Goal: Information Seeking & Learning: Learn about a topic

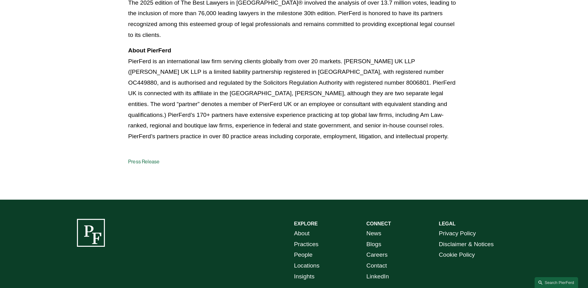
scroll to position [651, 0]
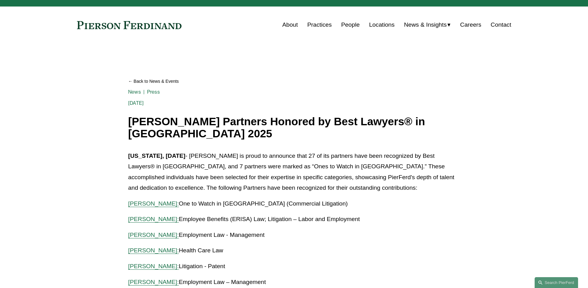
scroll to position [0, 0]
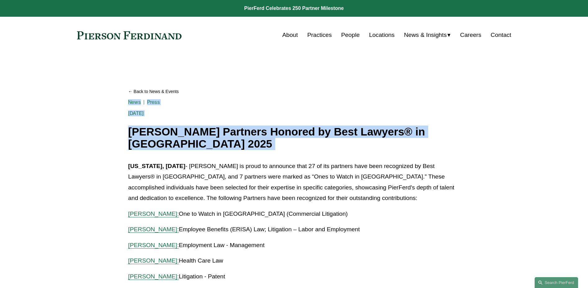
drag, startPoint x: 122, startPoint y: 148, endPoint x: 120, endPoint y: 158, distance: 10.2
drag, startPoint x: 217, startPoint y: 141, endPoint x: 99, endPoint y: 130, distance: 119.3
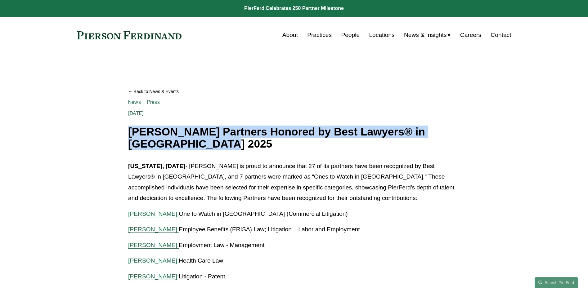
click at [215, 150] on h1 "[PERSON_NAME] Partners Honored by Best Lawyers® in [GEOGRAPHIC_DATA] 2025" at bounding box center [294, 138] width 332 height 24
click at [218, 147] on h1 "[PERSON_NAME] Partners Honored by Best Lawyers® in [GEOGRAPHIC_DATA] 2025" at bounding box center [294, 138] width 332 height 24
click at [218, 148] on h1 "[PERSON_NAME] Partners Honored by Best Lawyers® in [GEOGRAPHIC_DATA] 2025" at bounding box center [294, 138] width 332 height 24
drag, startPoint x: 207, startPoint y: 146, endPoint x: 177, endPoint y: 137, distance: 31.8
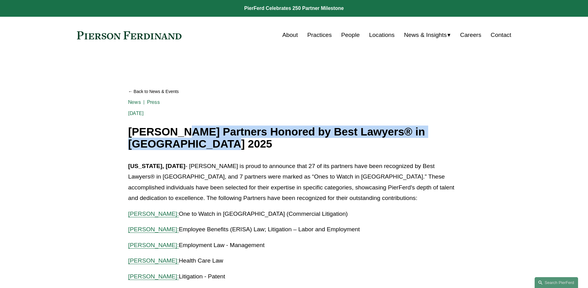
click at [177, 137] on h1 "[PERSON_NAME] Partners Honored by Best Lawyers® in [GEOGRAPHIC_DATA] 2025" at bounding box center [294, 138] width 332 height 24
click at [175, 132] on h1 "[PERSON_NAME] Partners Honored by Best Lawyers® in [GEOGRAPHIC_DATA] 2025" at bounding box center [294, 138] width 332 height 24
drag, startPoint x: 172, startPoint y: 129, endPoint x: 208, endPoint y: 147, distance: 39.7
click at [208, 147] on h1 "[PERSON_NAME] Partners Honored by Best Lawyers® in [GEOGRAPHIC_DATA] 2025" at bounding box center [294, 138] width 332 height 24
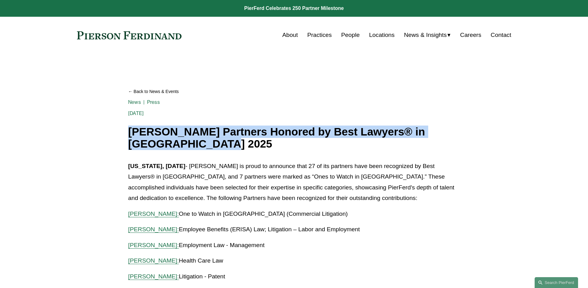
drag, startPoint x: 204, startPoint y: 146, endPoint x: 117, endPoint y: 129, distance: 88.6
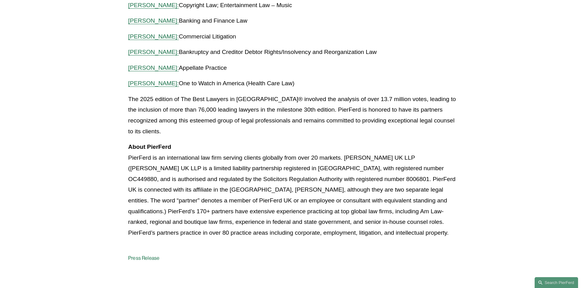
scroll to position [651, 0]
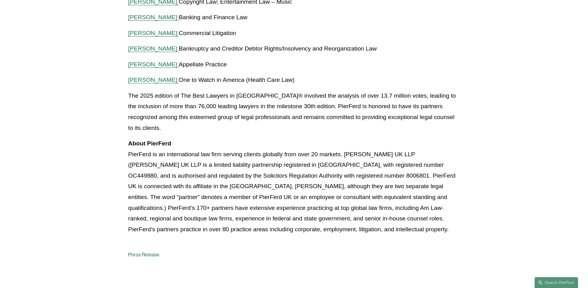
drag, startPoint x: 362, startPoint y: 222, endPoint x: 146, endPoint y: 134, distance: 233.0
click at [146, 138] on p "About PierFerd PierFerd is an international law firm serving clients globally f…" at bounding box center [294, 186] width 332 height 96
click at [145, 140] on strong "About PierFerd" at bounding box center [149, 143] width 43 height 7
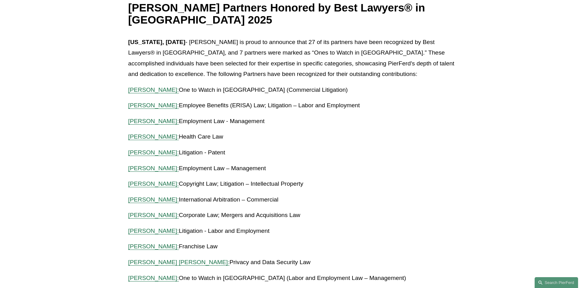
scroll to position [0, 0]
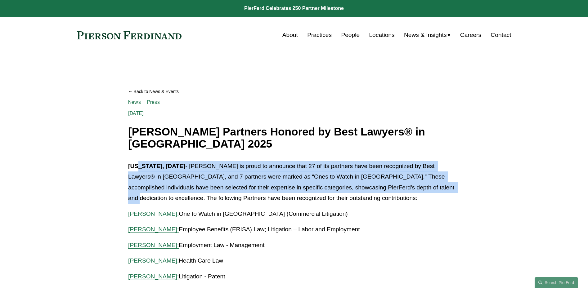
drag, startPoint x: 141, startPoint y: 169, endPoint x: 131, endPoint y: 220, distance: 51.6
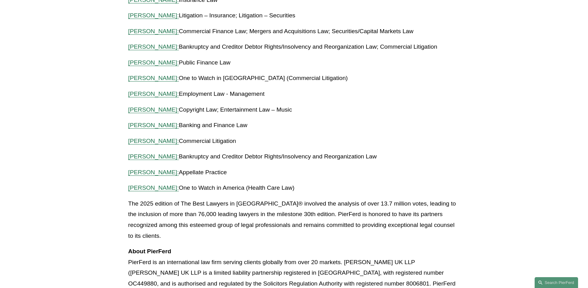
scroll to position [620, 0]
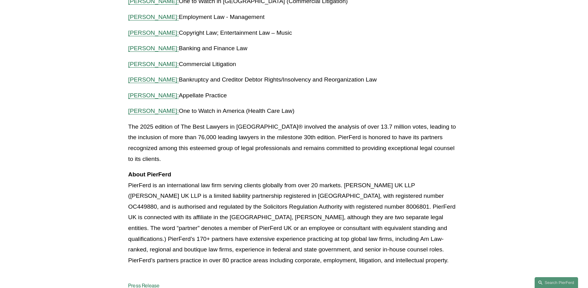
drag, startPoint x: 119, startPoint y: 130, endPoint x: 121, endPoint y: 140, distance: 9.7
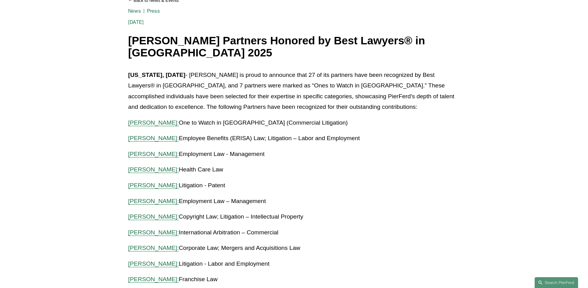
scroll to position [62, 0]
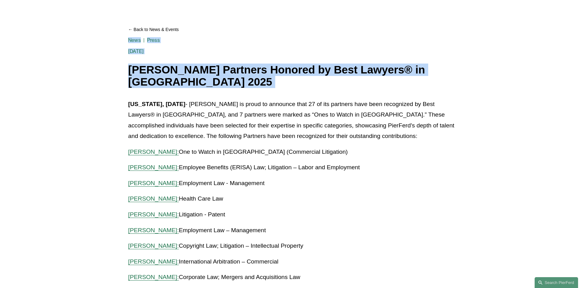
drag, startPoint x: 122, startPoint y: 75, endPoint x: 123, endPoint y: 107, distance: 32.6
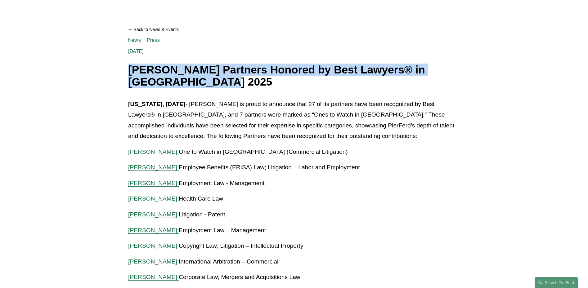
drag, startPoint x: 217, startPoint y: 82, endPoint x: 131, endPoint y: 72, distance: 86.6
click at [131, 72] on h1 "[PERSON_NAME] Partners Honored by Best Lawyers® in [GEOGRAPHIC_DATA] 2025" at bounding box center [294, 76] width 332 height 24
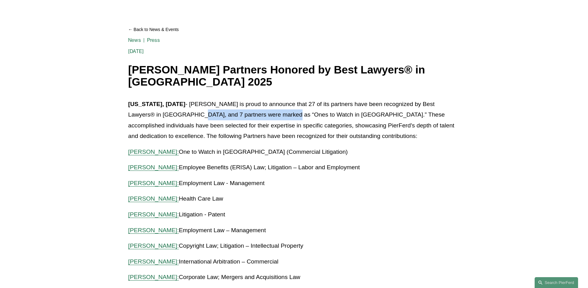
drag, startPoint x: 198, startPoint y: 112, endPoint x: 288, endPoint y: 117, distance: 90.7
click at [288, 117] on p "[US_STATE], [DATE] - [PERSON_NAME] is proud to announce that 27 of its partners…" at bounding box center [294, 120] width 332 height 43
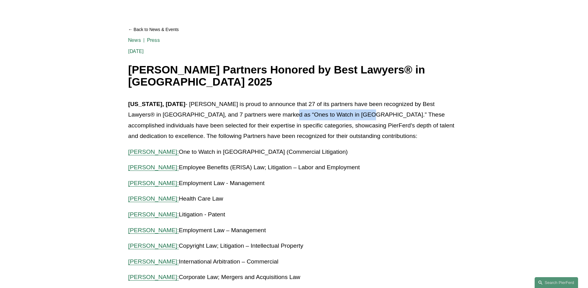
drag, startPoint x: 359, startPoint y: 114, endPoint x: 286, endPoint y: 114, distance: 73.5
click at [286, 114] on p "[US_STATE], [DATE] - [PERSON_NAME] is proud to announce that 27 of its partners…" at bounding box center [294, 120] width 332 height 43
click at [359, 114] on p "[US_STATE], [DATE] - [PERSON_NAME] is proud to announce that 27 of its partners…" at bounding box center [294, 120] width 332 height 43
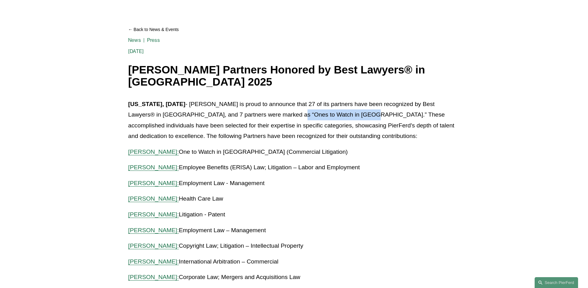
drag, startPoint x: 362, startPoint y: 114, endPoint x: 293, endPoint y: 111, distance: 69.2
click at [293, 111] on p "[US_STATE], [DATE] - [PERSON_NAME] is proud to announce that 27 of its partners…" at bounding box center [294, 120] width 332 height 43
click at [293, 110] on p "[US_STATE], [DATE] - [PERSON_NAME] is proud to announce that 27 of its partners…" at bounding box center [294, 120] width 332 height 43
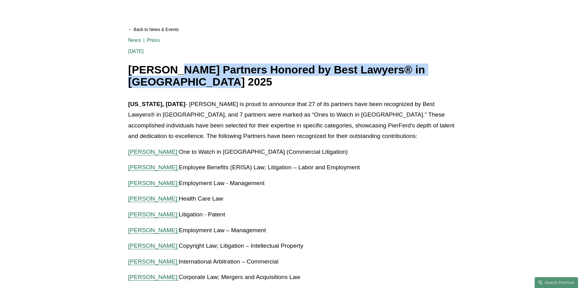
drag, startPoint x: 205, startPoint y: 81, endPoint x: 174, endPoint y: 66, distance: 34.5
click at [174, 66] on h1 "[PERSON_NAME] Partners Honored by Best Lawyers® in [GEOGRAPHIC_DATA] 2025" at bounding box center [294, 76] width 332 height 24
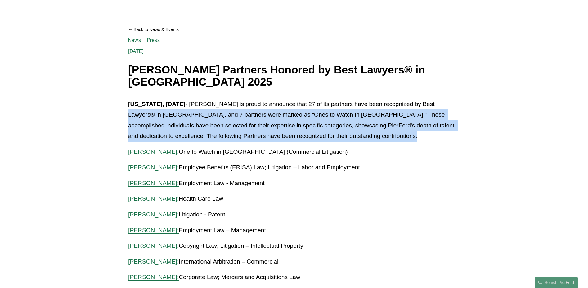
drag, startPoint x: 121, startPoint y: 115, endPoint x: 121, endPoint y: 155, distance: 40.3
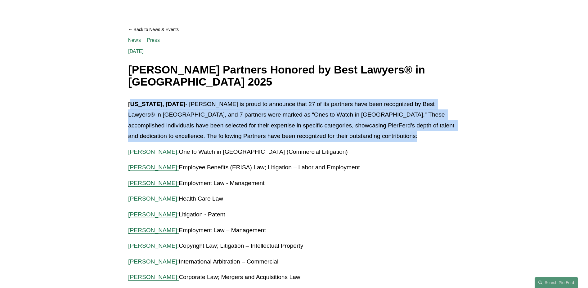
drag, startPoint x: 134, startPoint y: 109, endPoint x: 122, endPoint y: 153, distance: 45.7
drag, startPoint x: 127, startPoint y: 147, endPoint x: 123, endPoint y: 155, distance: 9.6
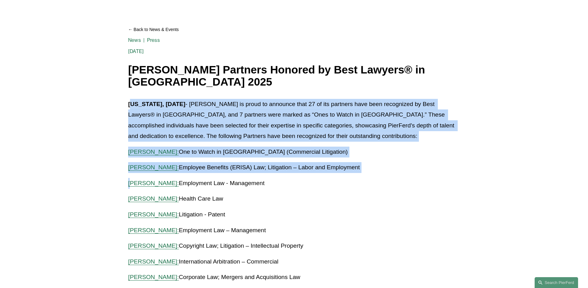
drag, startPoint x: 134, startPoint y: 109, endPoint x: 129, endPoint y: 176, distance: 66.8
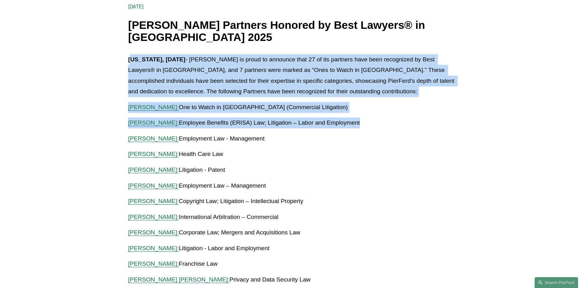
scroll to position [31, 0]
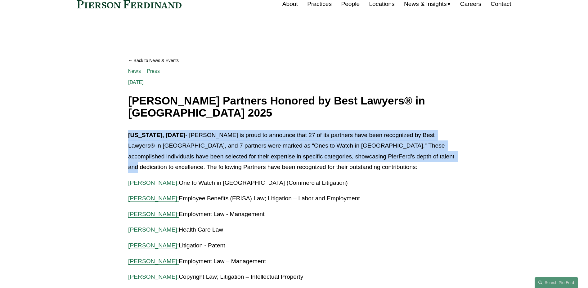
drag, startPoint x: 120, startPoint y: 134, endPoint x: 124, endPoint y: 167, distance: 33.7
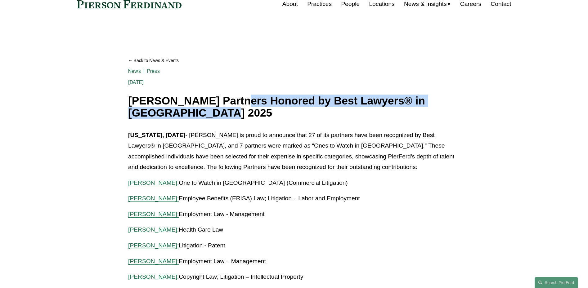
drag, startPoint x: 225, startPoint y: 116, endPoint x: 232, endPoint y: 94, distance: 23.1
click at [232, 94] on div "Back to News & Events [PERSON_NAME] Partners Honored by Best Lawyers® in [GEOGR…" at bounding box center [294, 85] width 332 height 67
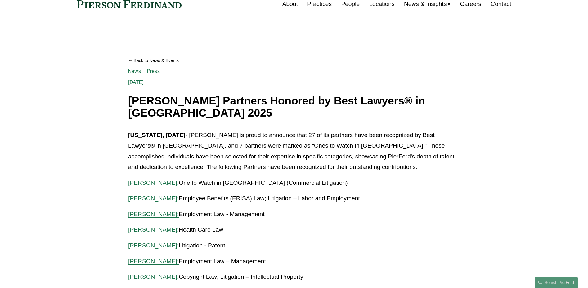
click at [144, 154] on p "[US_STATE], [DATE] - [PERSON_NAME] is proud to announce that 27 of its partners…" at bounding box center [294, 151] width 332 height 43
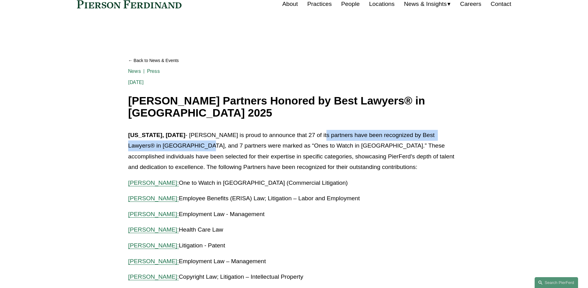
drag, startPoint x: 314, startPoint y: 132, endPoint x: 202, endPoint y: 142, distance: 112.7
click at [202, 142] on p "[US_STATE], [DATE] - [PERSON_NAME] is proud to announce that 27 of its partners…" at bounding box center [294, 151] width 332 height 43
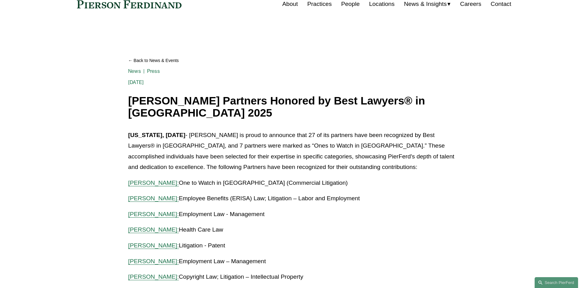
click at [248, 142] on p "[US_STATE], [DATE] - [PERSON_NAME] is proud to announce that 27 of its partners…" at bounding box center [294, 151] width 332 height 43
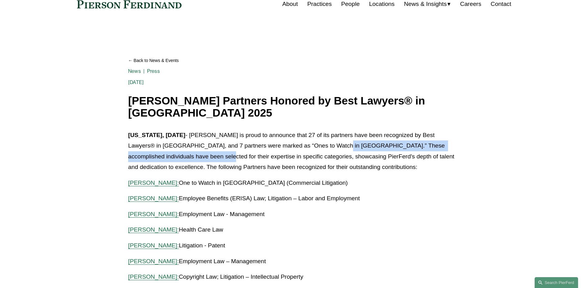
drag, startPoint x: 203, startPoint y: 153, endPoint x: 340, endPoint y: 144, distance: 137.7
click at [340, 144] on p "[US_STATE], [DATE] - [PERSON_NAME] is proud to announce that 27 of its partners…" at bounding box center [294, 151] width 332 height 43
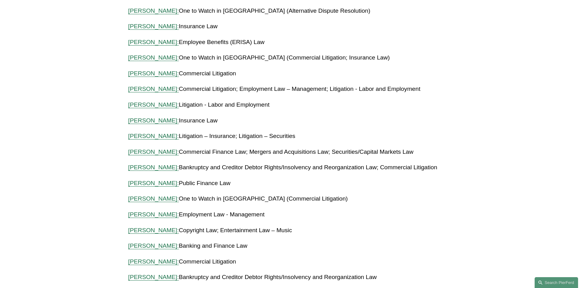
scroll to position [527, 0]
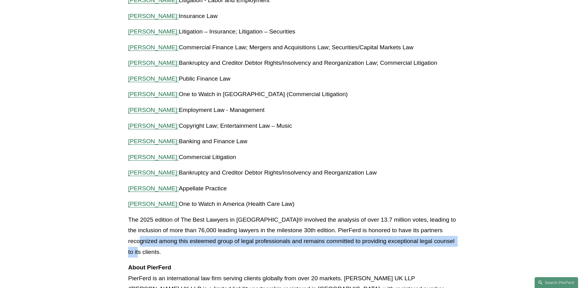
drag, startPoint x: 445, startPoint y: 243, endPoint x: 446, endPoint y: 231, distance: 12.4
click at [446, 231] on p "The 2025 edition of The Best Lawyers in [GEOGRAPHIC_DATA]® involved the analysi…" at bounding box center [294, 236] width 332 height 43
click at [446, 230] on p "The 2025 edition of The Best Lawyers in [GEOGRAPHIC_DATA]® involved the analysi…" at bounding box center [294, 236] width 332 height 43
click at [445, 230] on p "The 2025 edition of The Best Lawyers in [GEOGRAPHIC_DATA]® involved the analysi…" at bounding box center [294, 236] width 332 height 43
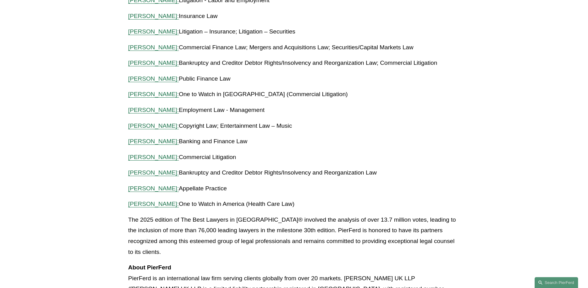
drag, startPoint x: 322, startPoint y: 192, endPoint x: 251, endPoint y: 179, distance: 71.9
drag, startPoint x: 321, startPoint y: 199, endPoint x: 289, endPoint y: 184, distance: 35.1
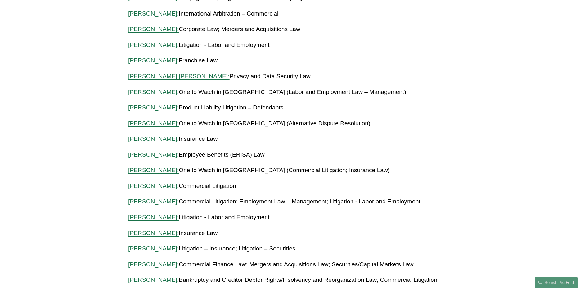
click at [288, 171] on p "[PERSON_NAME]: One to Watch in [GEOGRAPHIC_DATA] (Commercial Litigation; Insura…" at bounding box center [294, 170] width 332 height 11
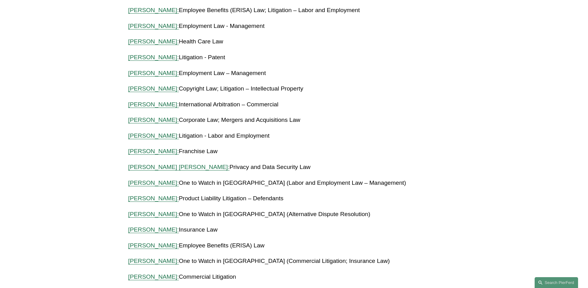
scroll to position [155, 0]
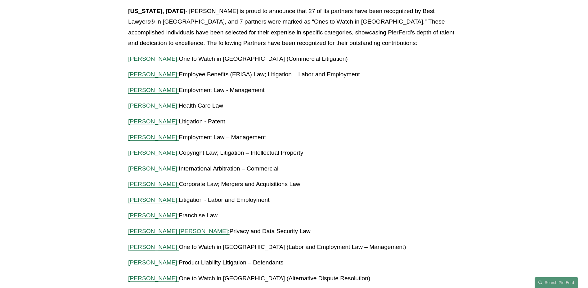
drag, startPoint x: 232, startPoint y: 106, endPoint x: 206, endPoint y: 105, distance: 26.1
click at [206, 105] on p "[PERSON_NAME]: Health Care Law" at bounding box center [294, 105] width 332 height 11
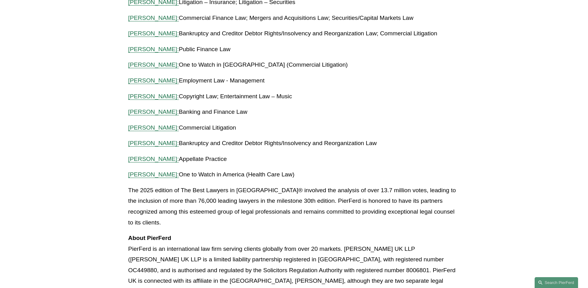
scroll to position [620, 0]
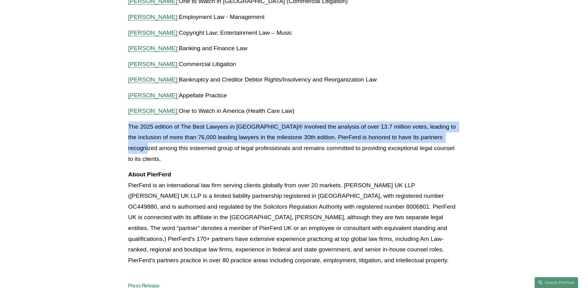
drag, startPoint x: 121, startPoint y: 125, endPoint x: 126, endPoint y: 152, distance: 27.4
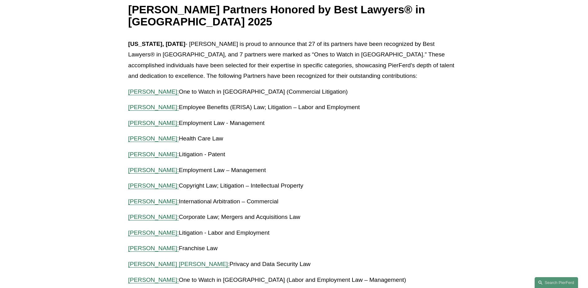
scroll to position [31, 0]
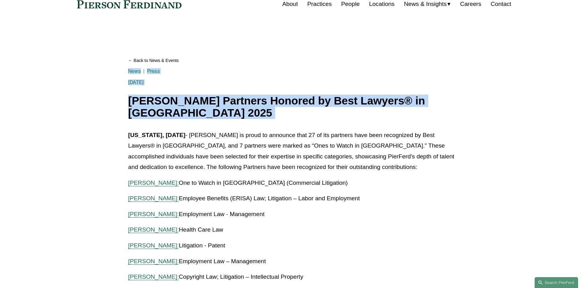
drag, startPoint x: 125, startPoint y: 95, endPoint x: 125, endPoint y: 126, distance: 31.0
drag, startPoint x: 120, startPoint y: 95, endPoint x: 123, endPoint y: 127, distance: 32.0
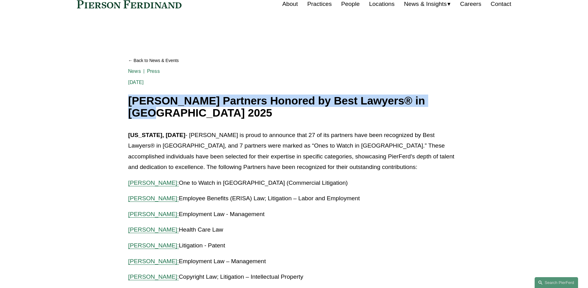
drag, startPoint x: 121, startPoint y: 119, endPoint x: 114, endPoint y: 135, distance: 17.4
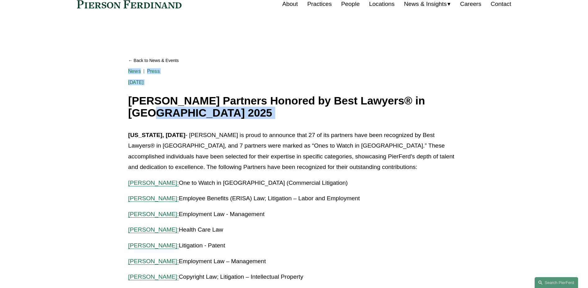
drag, startPoint x: 114, startPoint y: 111, endPoint x: 106, endPoint y: 140, distance: 30.3
drag, startPoint x: 121, startPoint y: 109, endPoint x: 116, endPoint y: 139, distance: 30.2
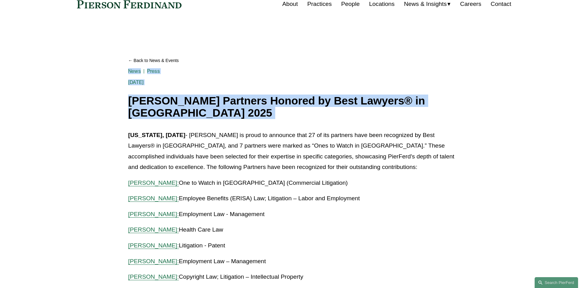
drag, startPoint x: 131, startPoint y: 102, endPoint x: 123, endPoint y: 140, distance: 39.3
drag, startPoint x: 117, startPoint y: 109, endPoint x: 113, endPoint y: 131, distance: 23.0
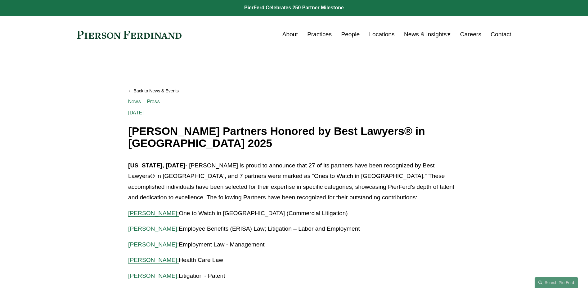
scroll to position [0, 0]
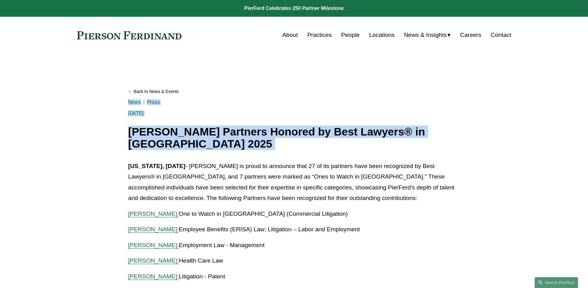
drag, startPoint x: 127, startPoint y: 129, endPoint x: 123, endPoint y: 162, distance: 33.4
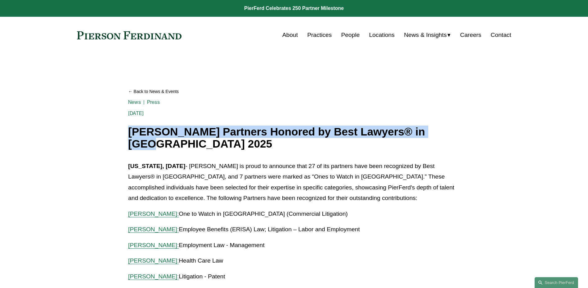
drag, startPoint x: 130, startPoint y: 125, endPoint x: 125, endPoint y: 153, distance: 27.7
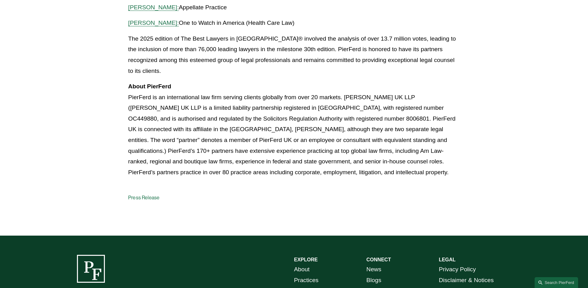
scroll to position [663, 0]
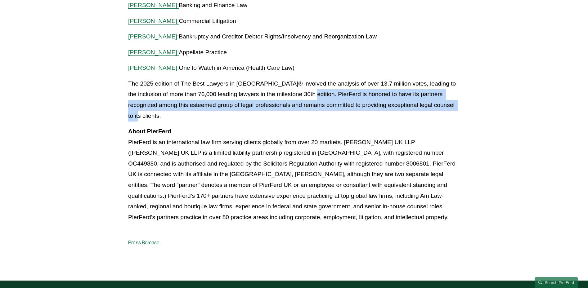
drag, startPoint x: 446, startPoint y: 105, endPoint x: 301, endPoint y: 93, distance: 146.0
click at [301, 93] on p "The 2025 edition of The Best Lawyers in [GEOGRAPHIC_DATA]® involved the analysi…" at bounding box center [294, 99] width 332 height 43
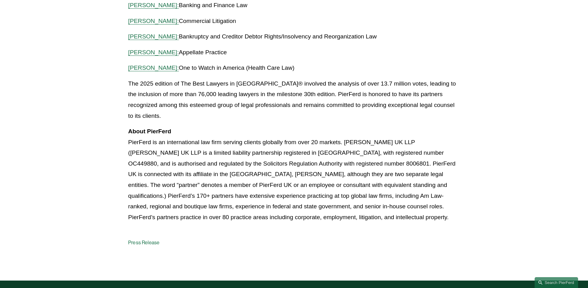
click at [304, 89] on p "The 2025 edition of The Best Lawyers in [GEOGRAPHIC_DATA]® involved the analysi…" at bounding box center [294, 99] width 332 height 43
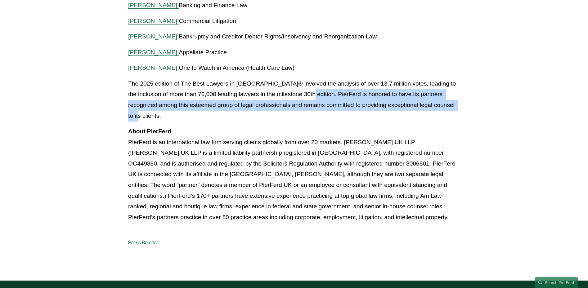
drag, startPoint x: 297, startPoint y: 93, endPoint x: 456, endPoint y: 109, distance: 159.9
click at [456, 109] on p "The 2025 edition of The Best Lawyers in [GEOGRAPHIC_DATA]® involved the analysi…" at bounding box center [294, 99] width 332 height 43
drag, startPoint x: 445, startPoint y: 109, endPoint x: 297, endPoint y: 93, distance: 148.1
click at [297, 93] on p "The 2025 edition of The Best Lawyers in [GEOGRAPHIC_DATA]® involved the analysi…" at bounding box center [294, 99] width 332 height 43
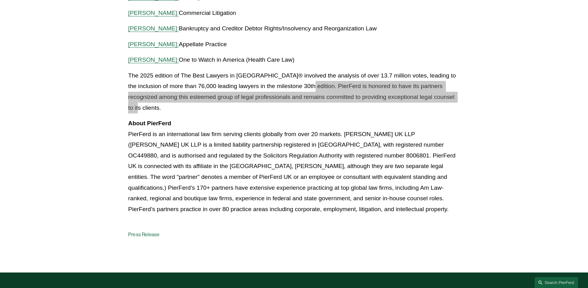
scroll to position [570, 0]
